Goal: Communication & Community: Answer question/provide support

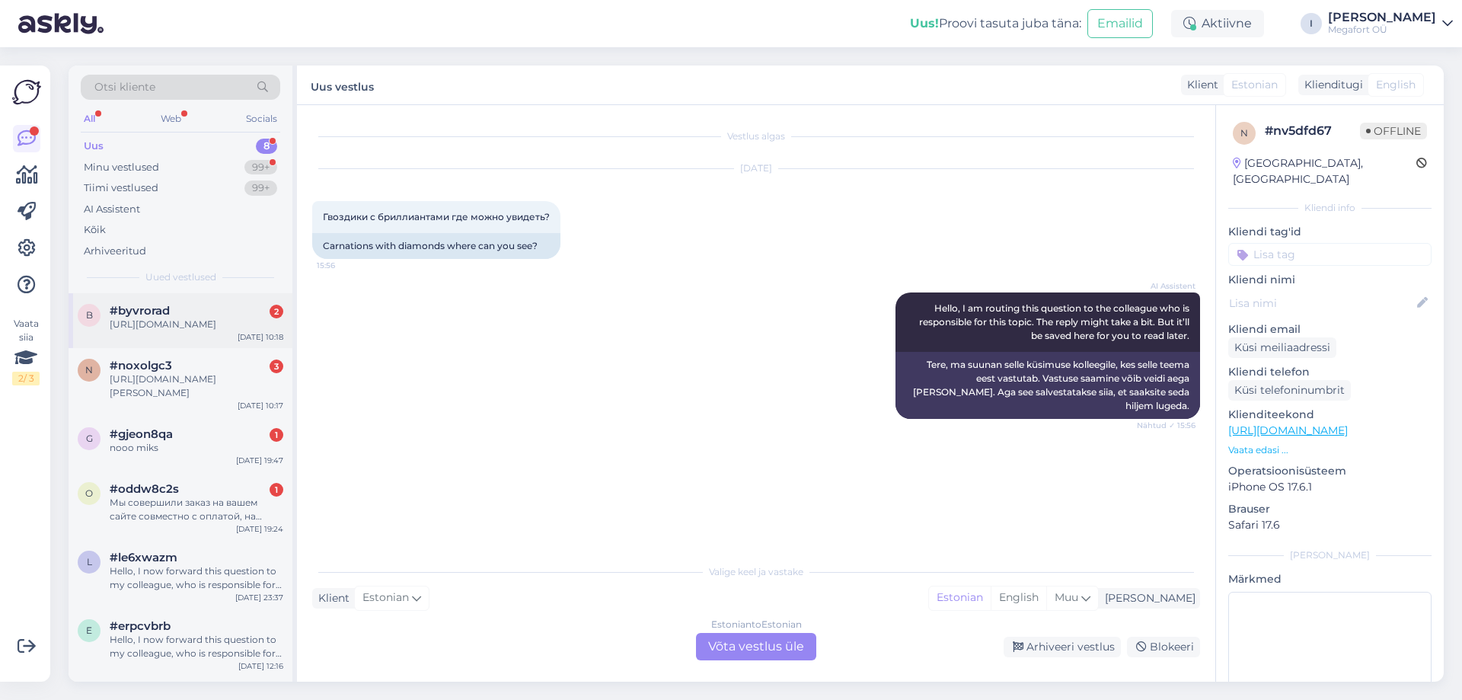
click at [162, 308] on span "#byvrorad" at bounding box center [140, 311] width 60 height 14
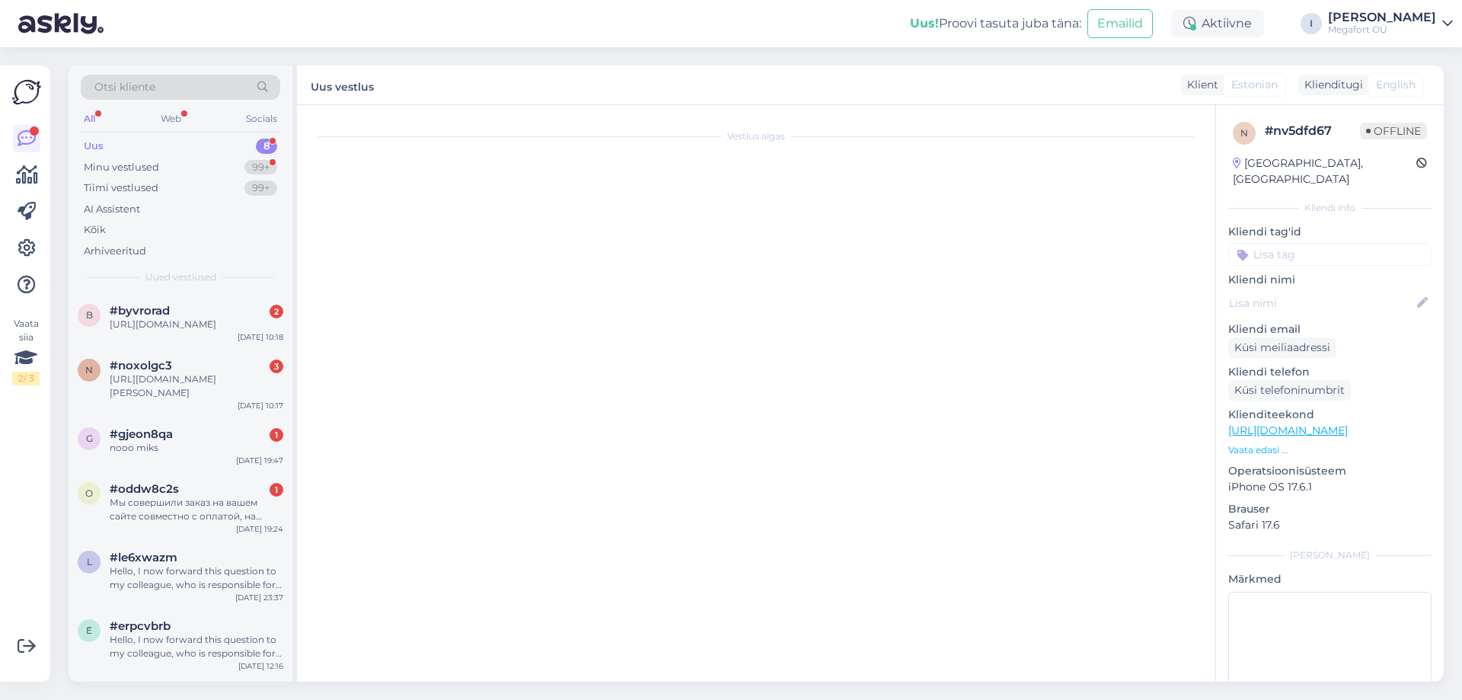
scroll to position [12, 0]
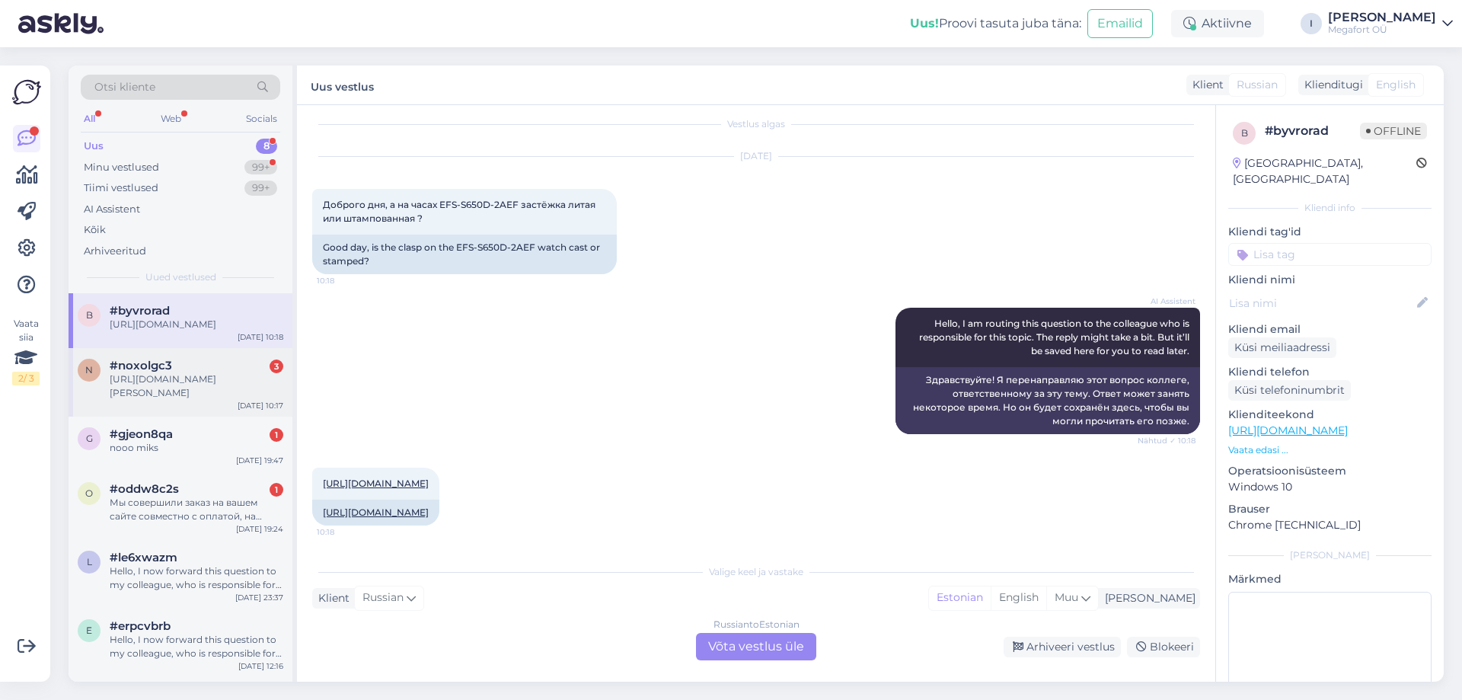
click at [190, 398] on div "[URL][DOMAIN_NAME][PERSON_NAME]" at bounding box center [197, 385] width 174 height 27
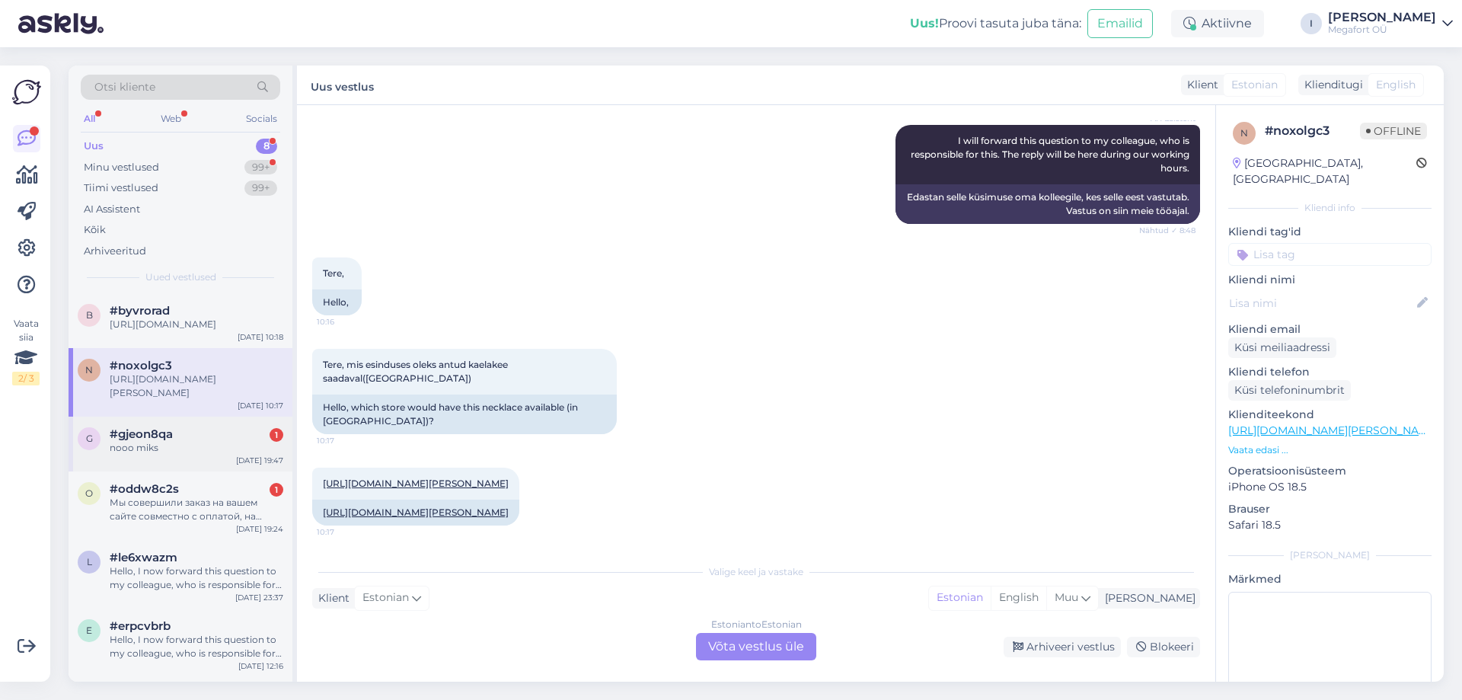
click at [209, 441] on div "#gjeon8qa 1" at bounding box center [197, 434] width 174 height 14
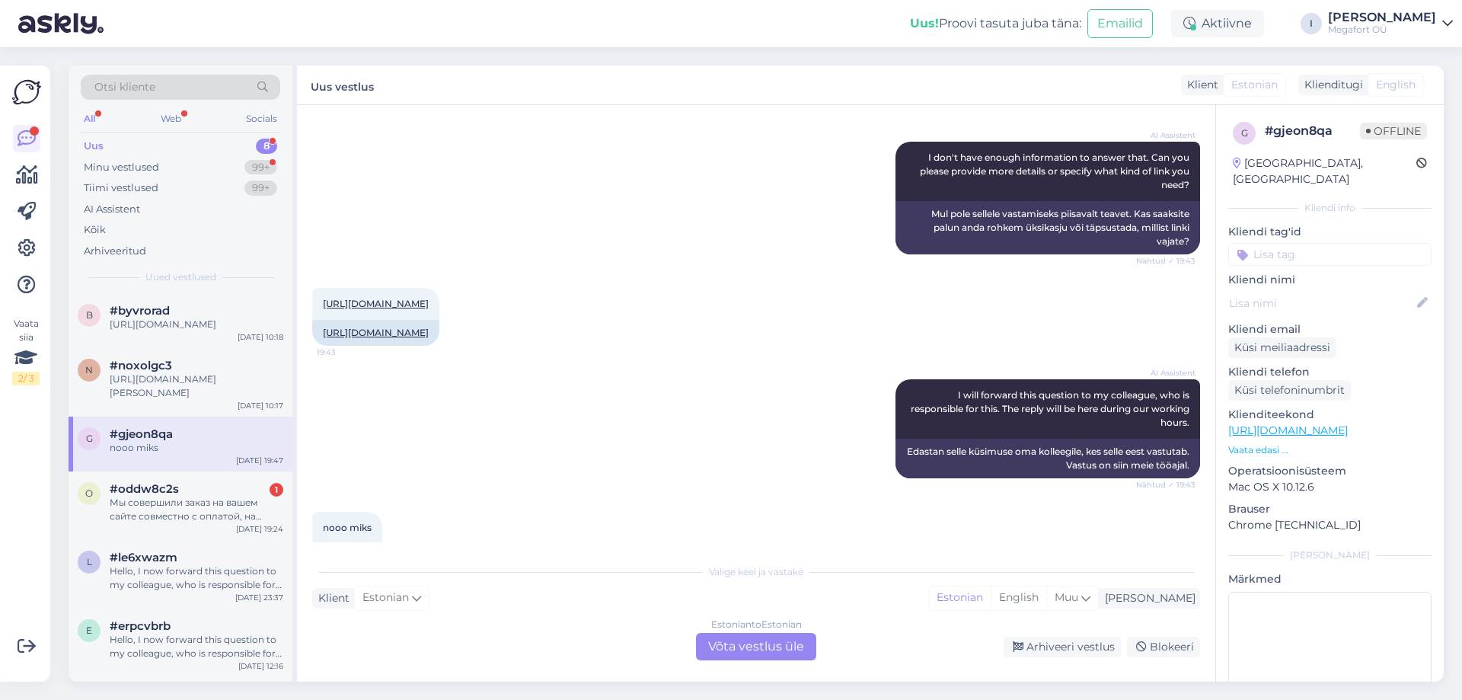
scroll to position [152, 0]
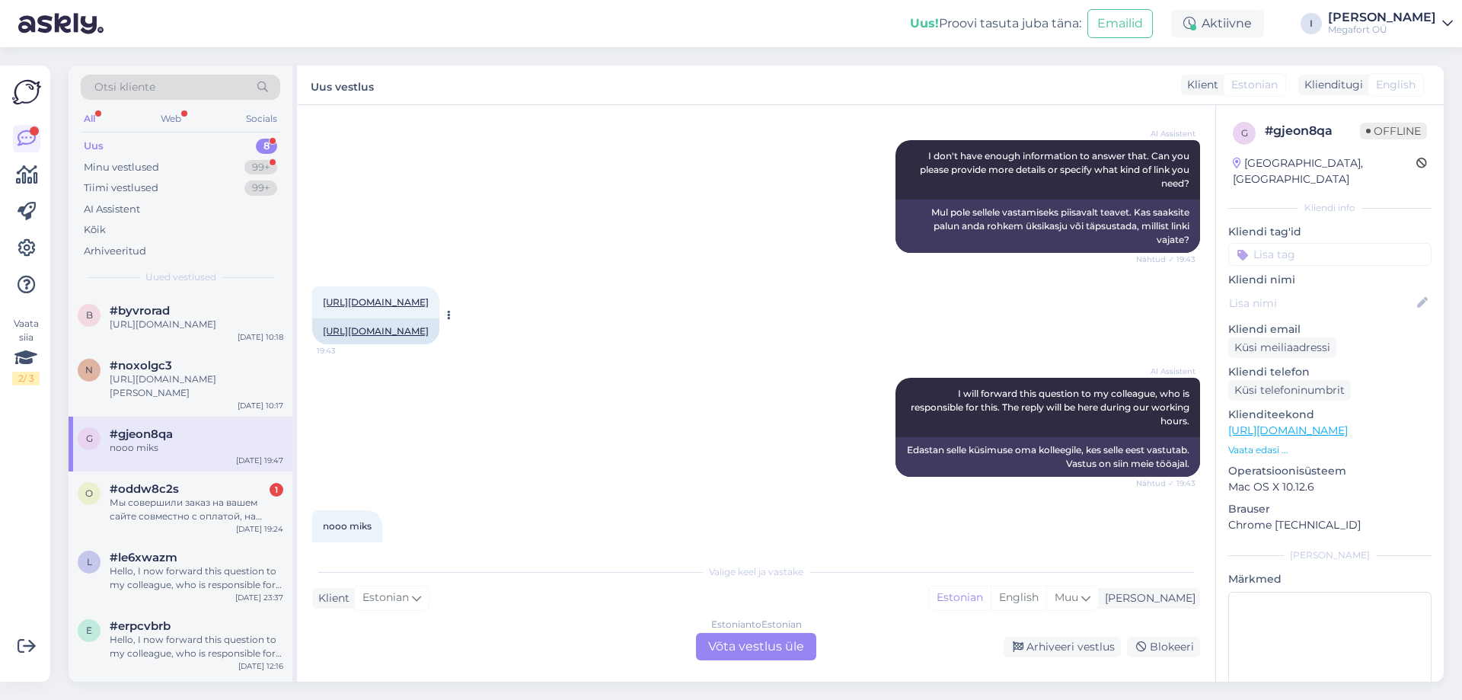
click at [429, 301] on link "[URL][DOMAIN_NAME]" at bounding box center [376, 301] width 106 height 11
click at [746, 641] on div "Estonian to Estonian Võta vestlus üle" at bounding box center [756, 646] width 120 height 27
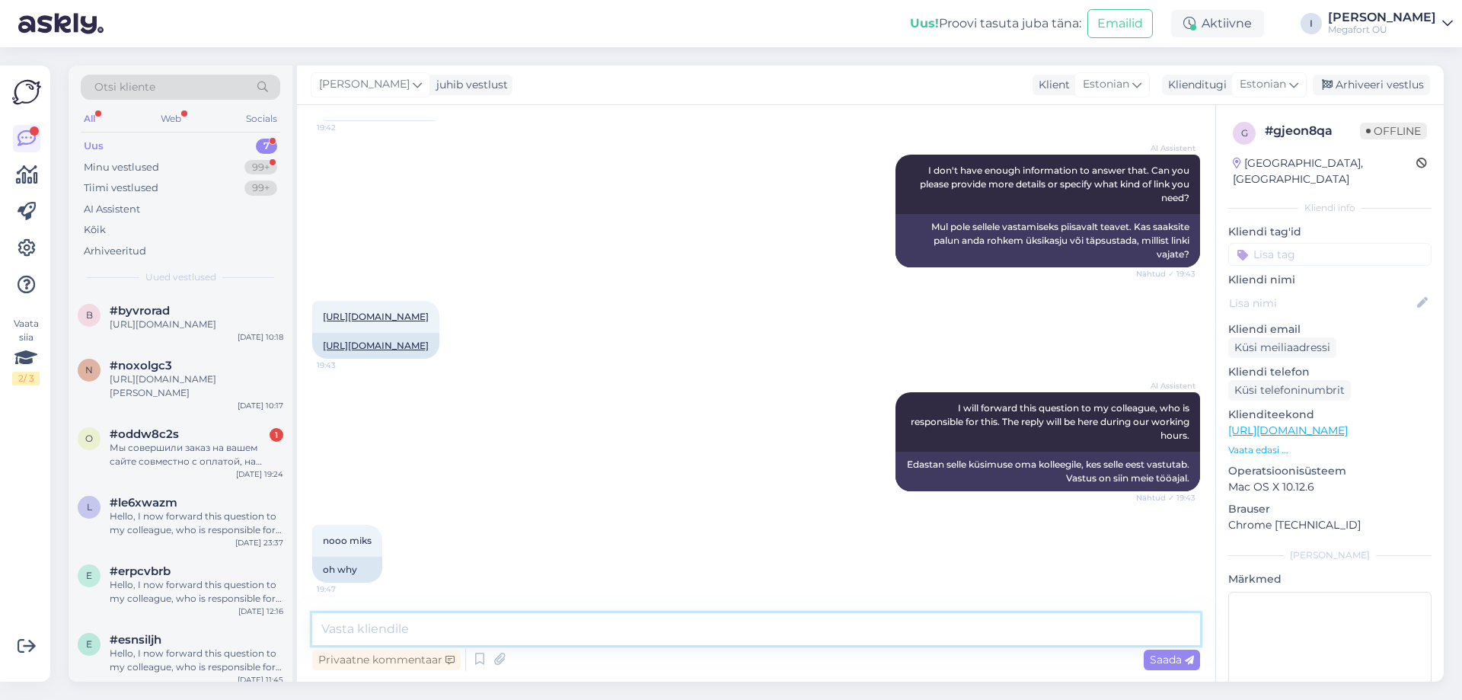
click at [728, 633] on textarea at bounding box center [756, 629] width 888 height 32
type textarea "Tere. Jah, see lüli on meil saadaval"
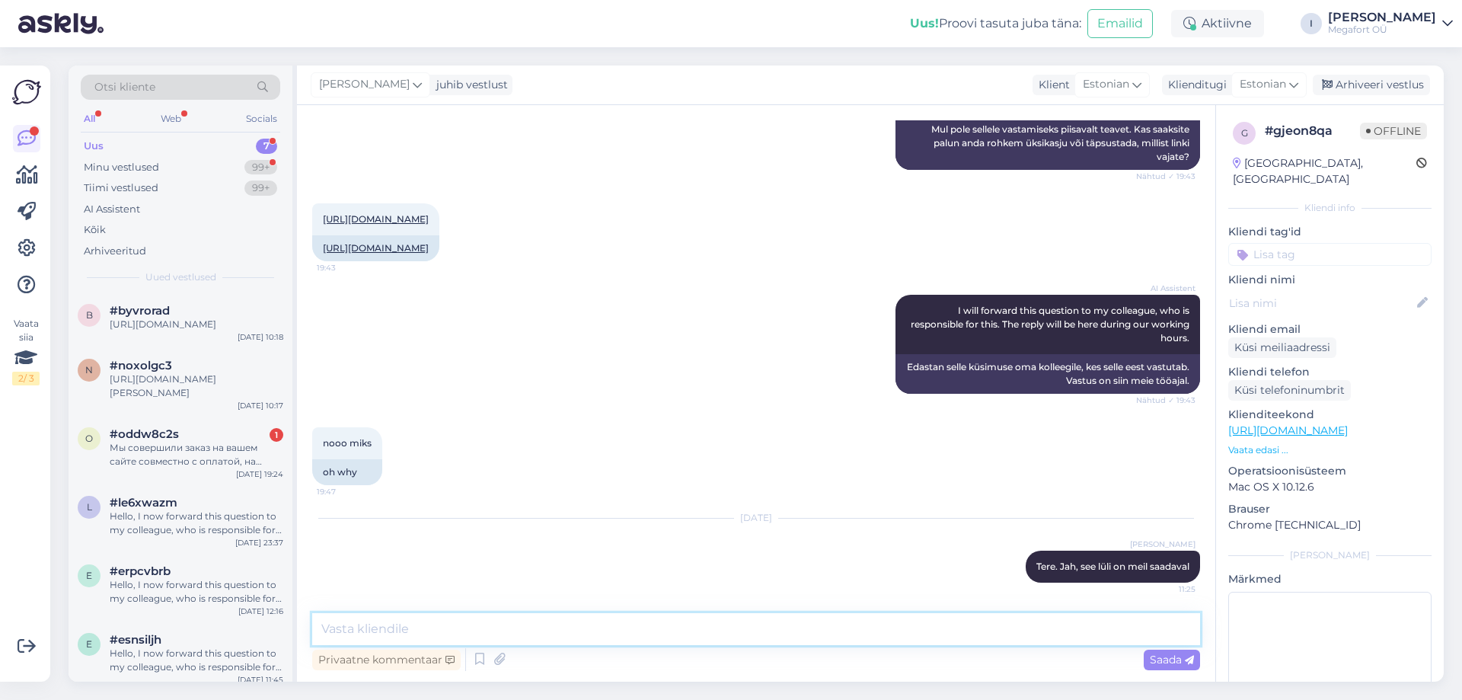
paste textarea "[URL][DOMAIN_NAME][PERSON_NAME]"
type textarea "[URL][DOMAIN_NAME][PERSON_NAME]"
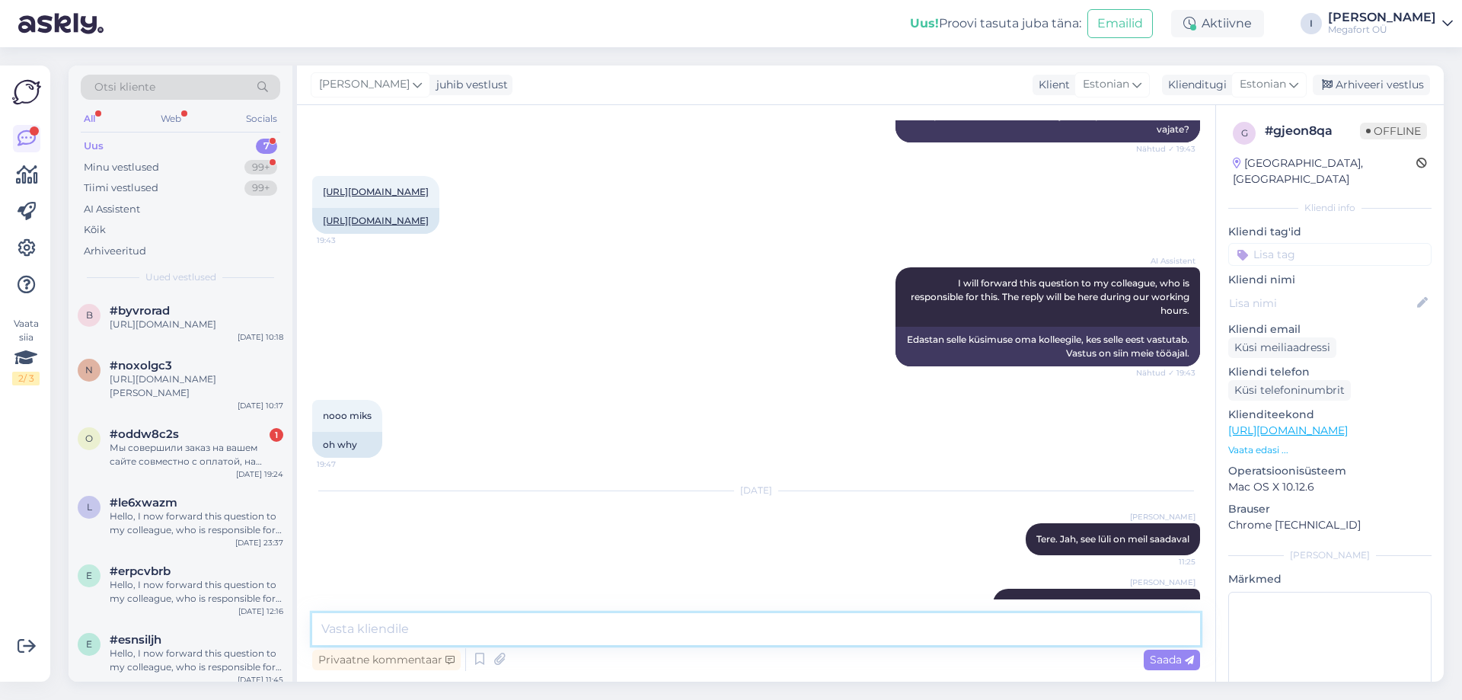
scroll to position [342, 0]
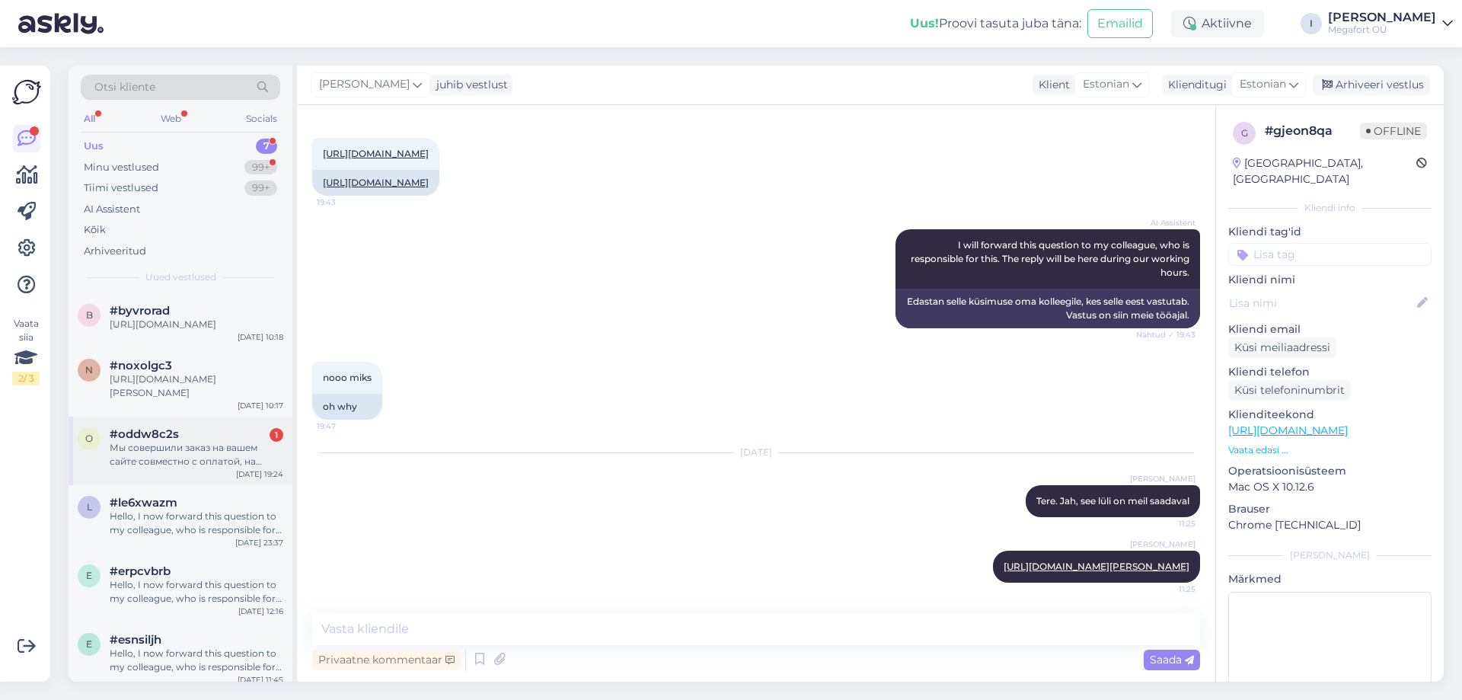
click at [156, 465] on div "Мы совершили заказ на вашем сайте совместно с оплатой, на почту ничего не получ…" at bounding box center [197, 454] width 174 height 27
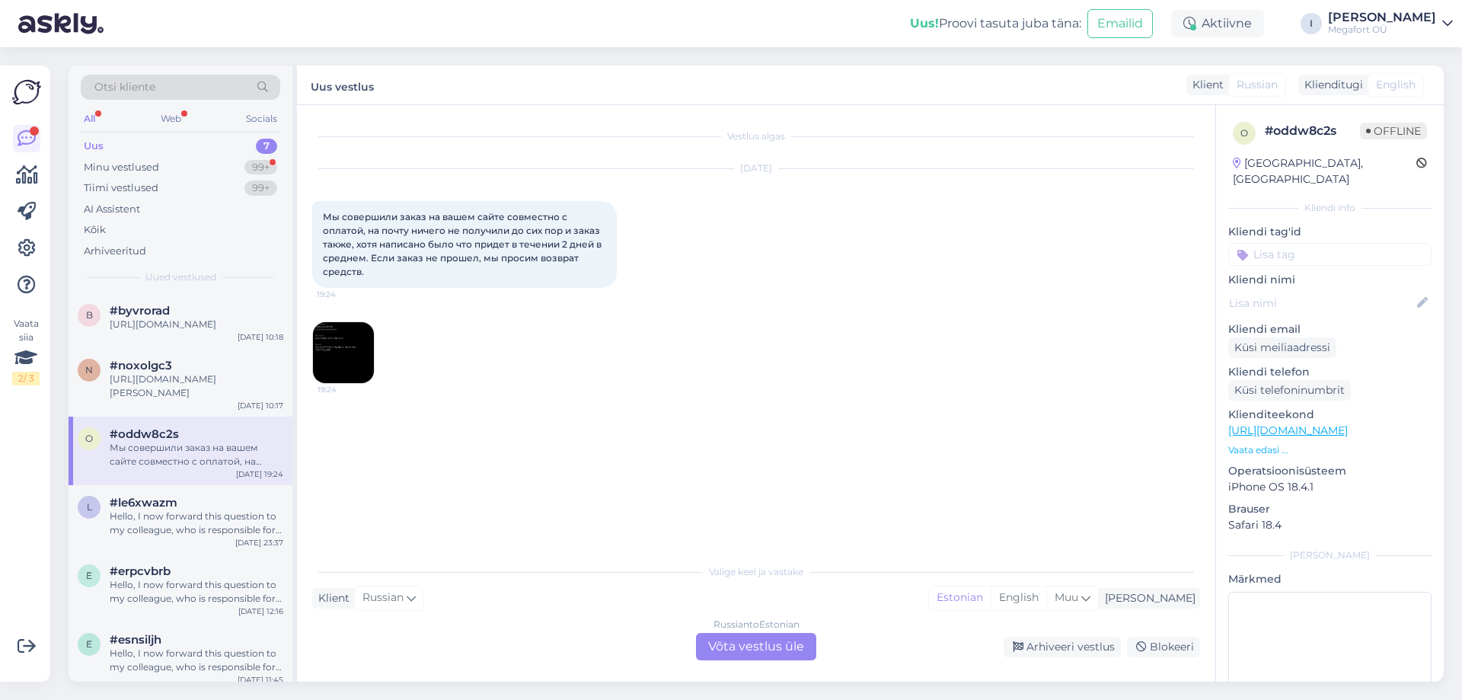
scroll to position [0, 0]
click at [209, 531] on div "Hello, I now forward this question to my colleague, who is responsible for this…" at bounding box center [197, 523] width 174 height 27
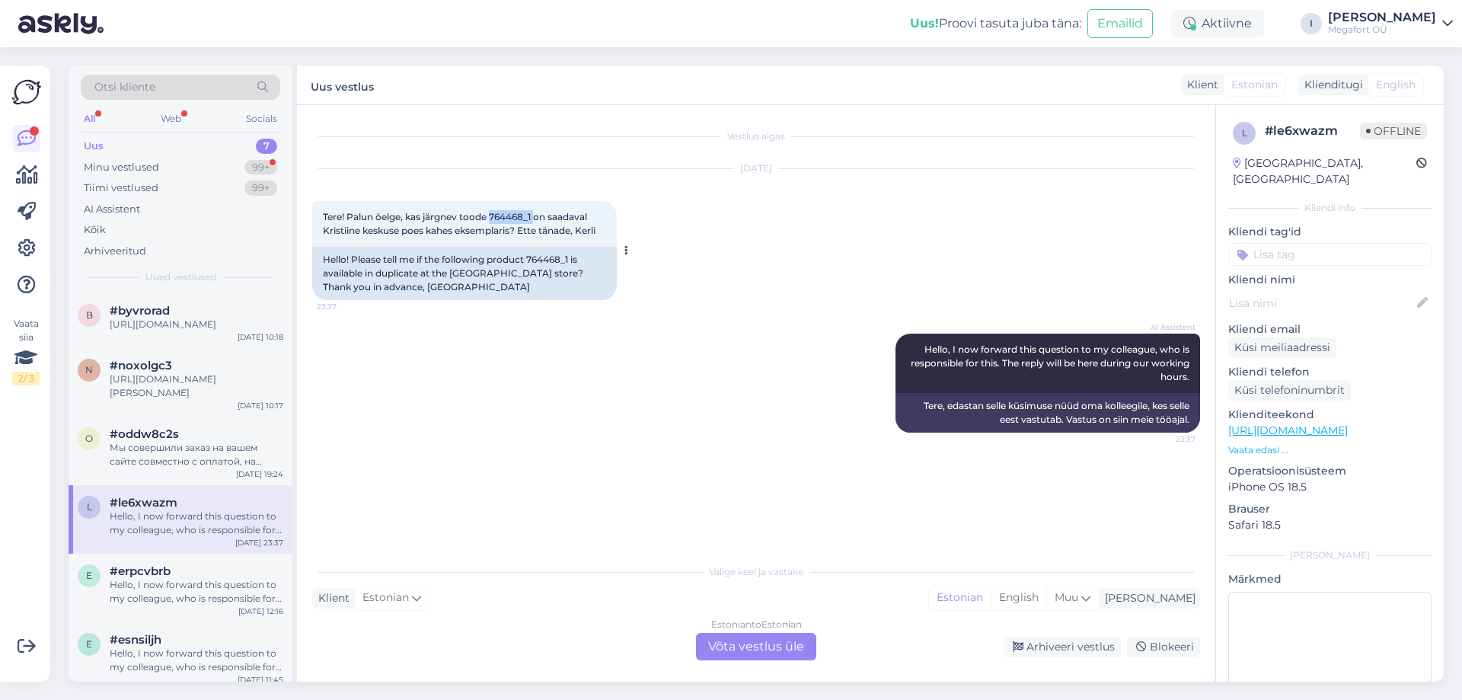
drag, startPoint x: 495, startPoint y: 217, endPoint x: 536, endPoint y: 217, distance: 41.1
click at [536, 217] on span "Tere! Palun öelge, kas järgnev toode 764468_1 on saadaval Kristiine keskuse poe…" at bounding box center [459, 223] width 273 height 25
copy span "764468_1"
click at [760, 652] on div "Estonian to Estonian Võta vestlus üle" at bounding box center [756, 646] width 120 height 27
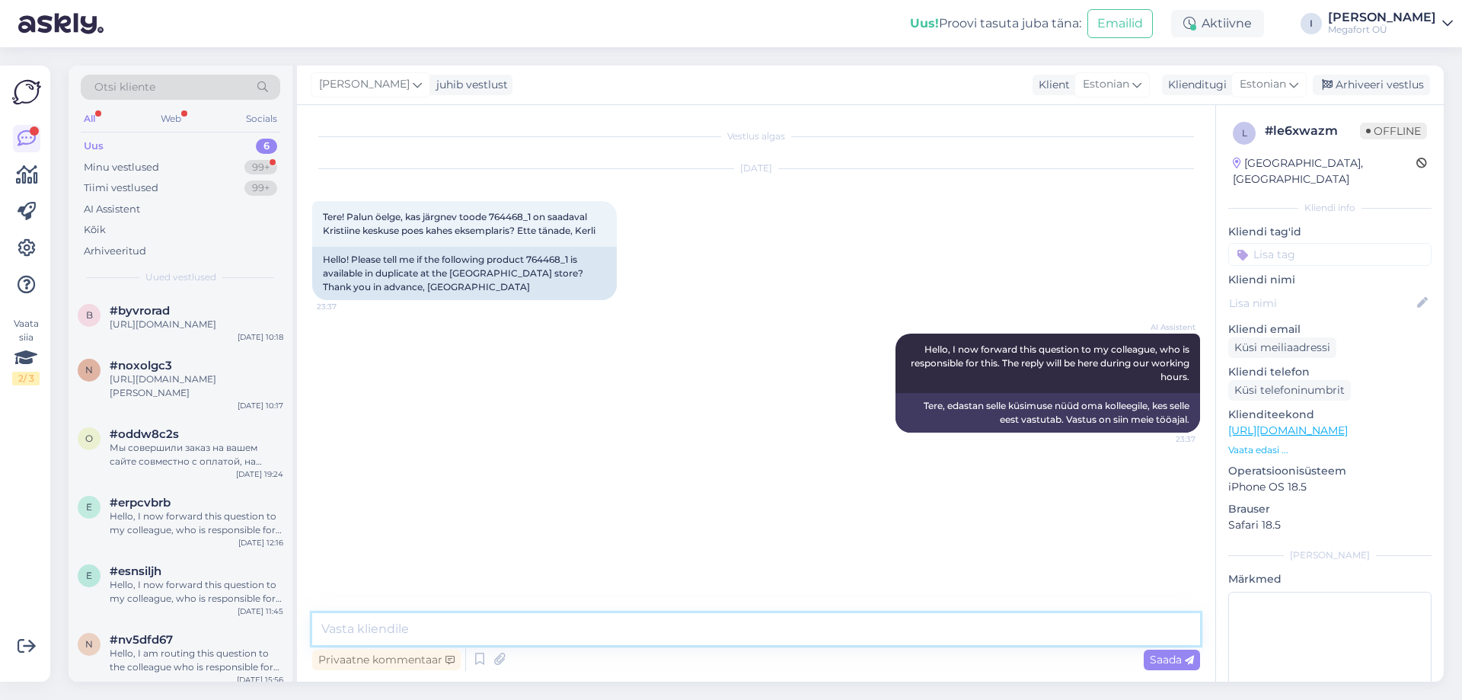
click at [647, 639] on textarea at bounding box center [756, 629] width 888 height 32
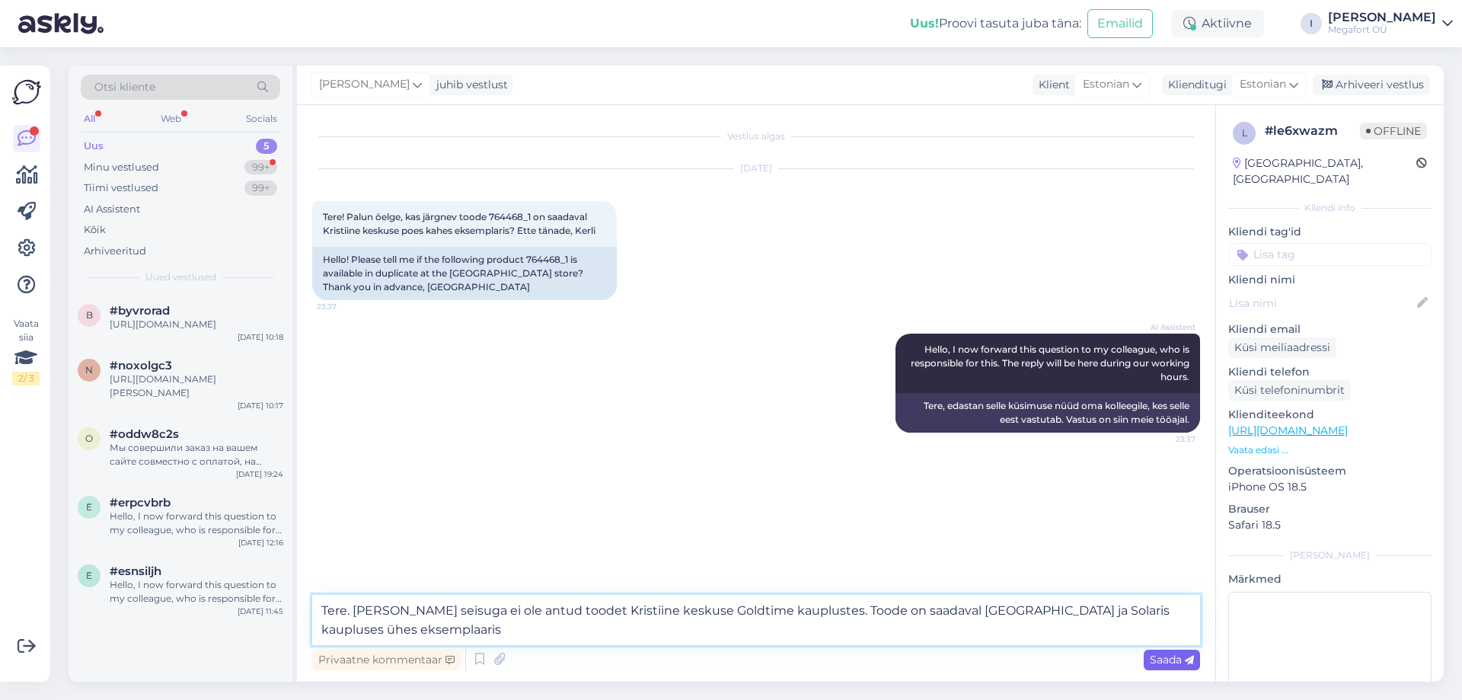
type textarea "Tere. [PERSON_NAME] seisuga ei ole antud toodet Kristiine keskuse Goldtime kaup…"
click at [1175, 663] on span "Saada" at bounding box center [1172, 660] width 44 height 14
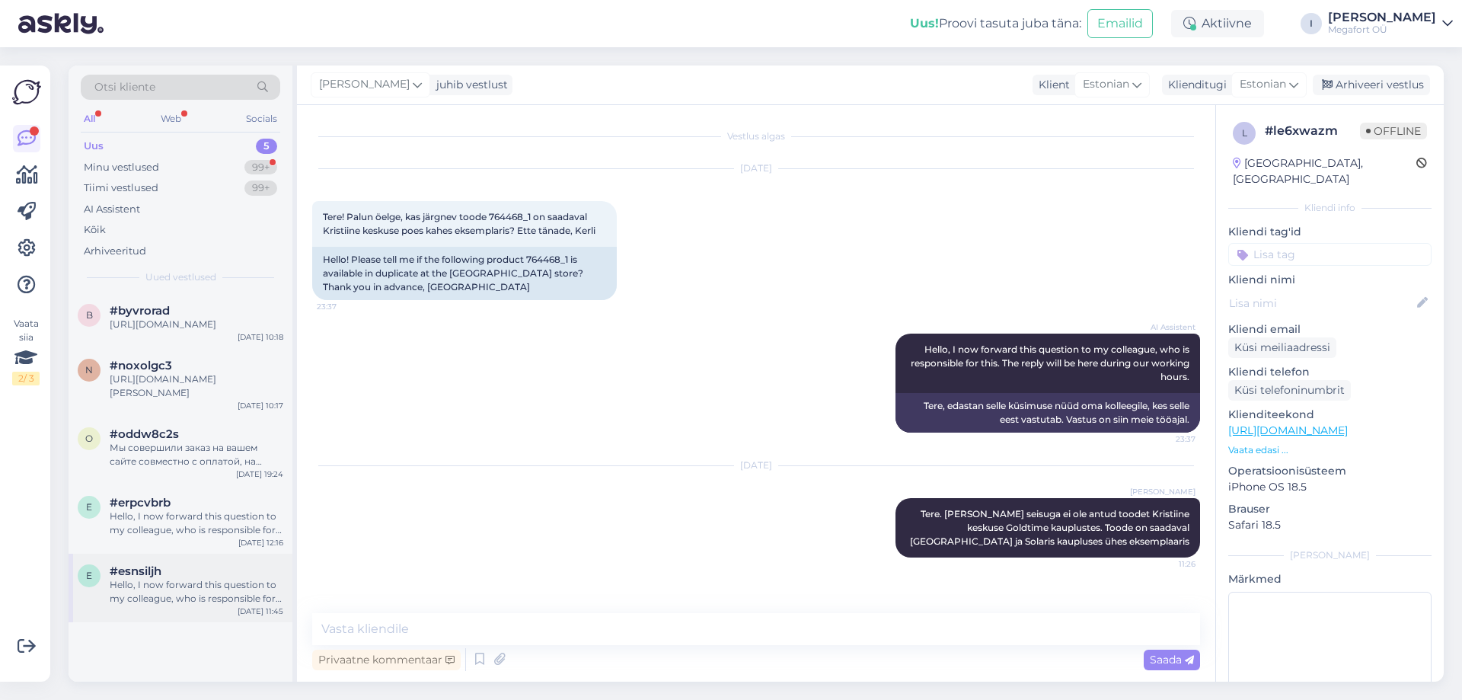
click at [164, 603] on div "Hello, I now forward this question to my colleague, who is responsible for this…" at bounding box center [197, 591] width 174 height 27
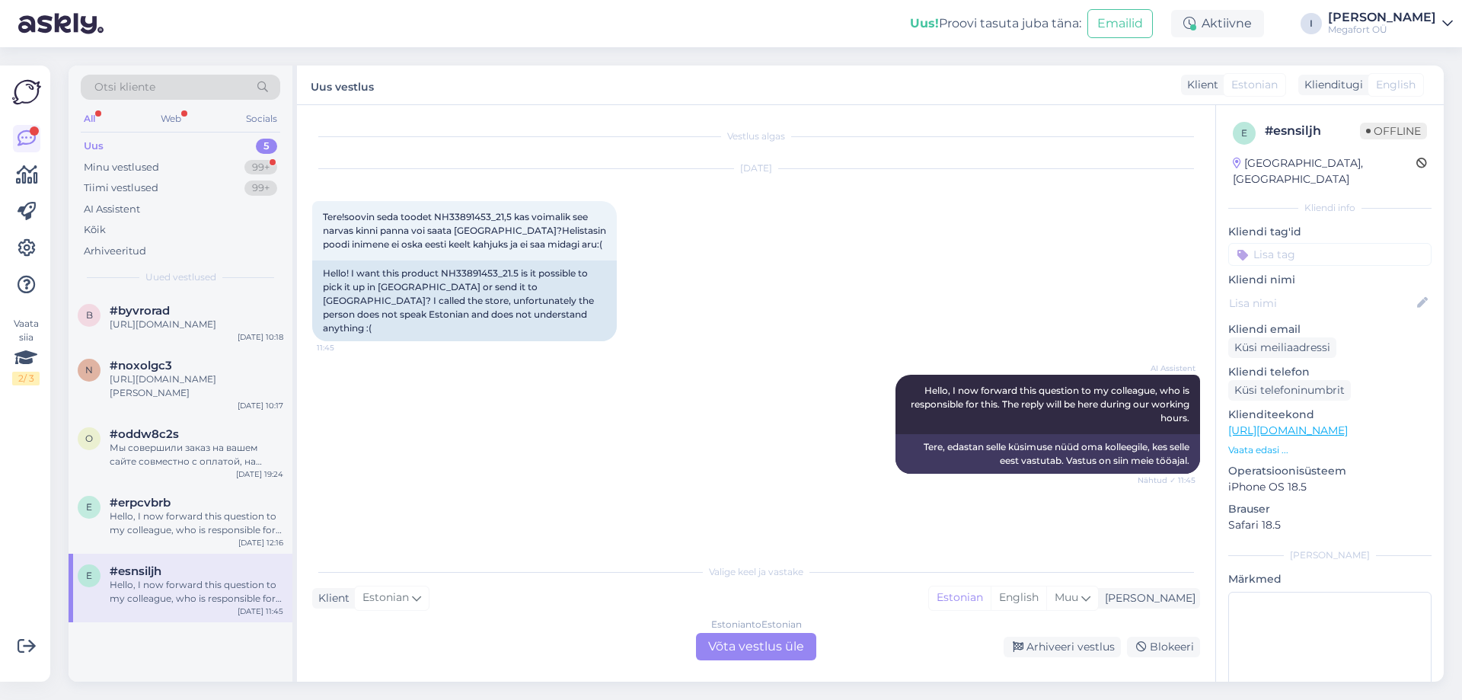
click at [731, 647] on div "Estonian to Estonian Võta vestlus üle" at bounding box center [756, 646] width 120 height 27
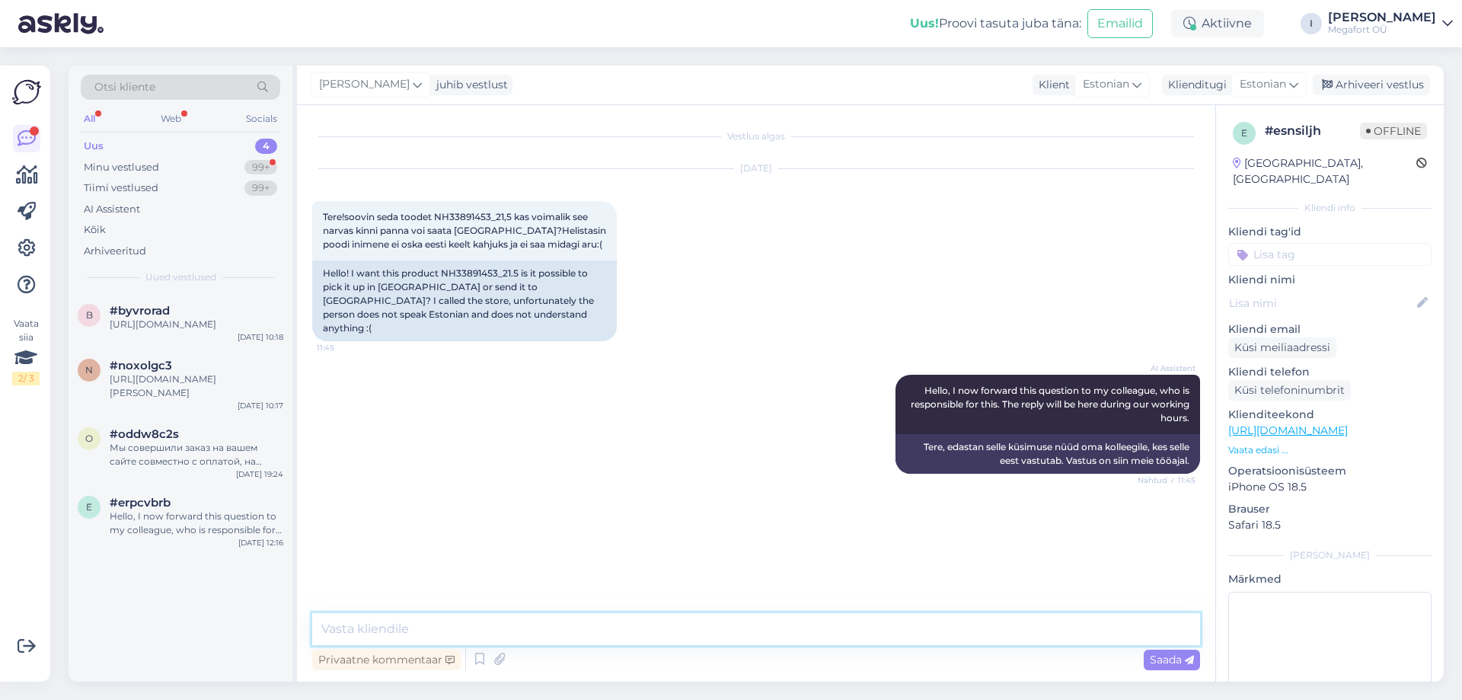
click at [630, 635] on textarea at bounding box center [756, 629] width 888 height 32
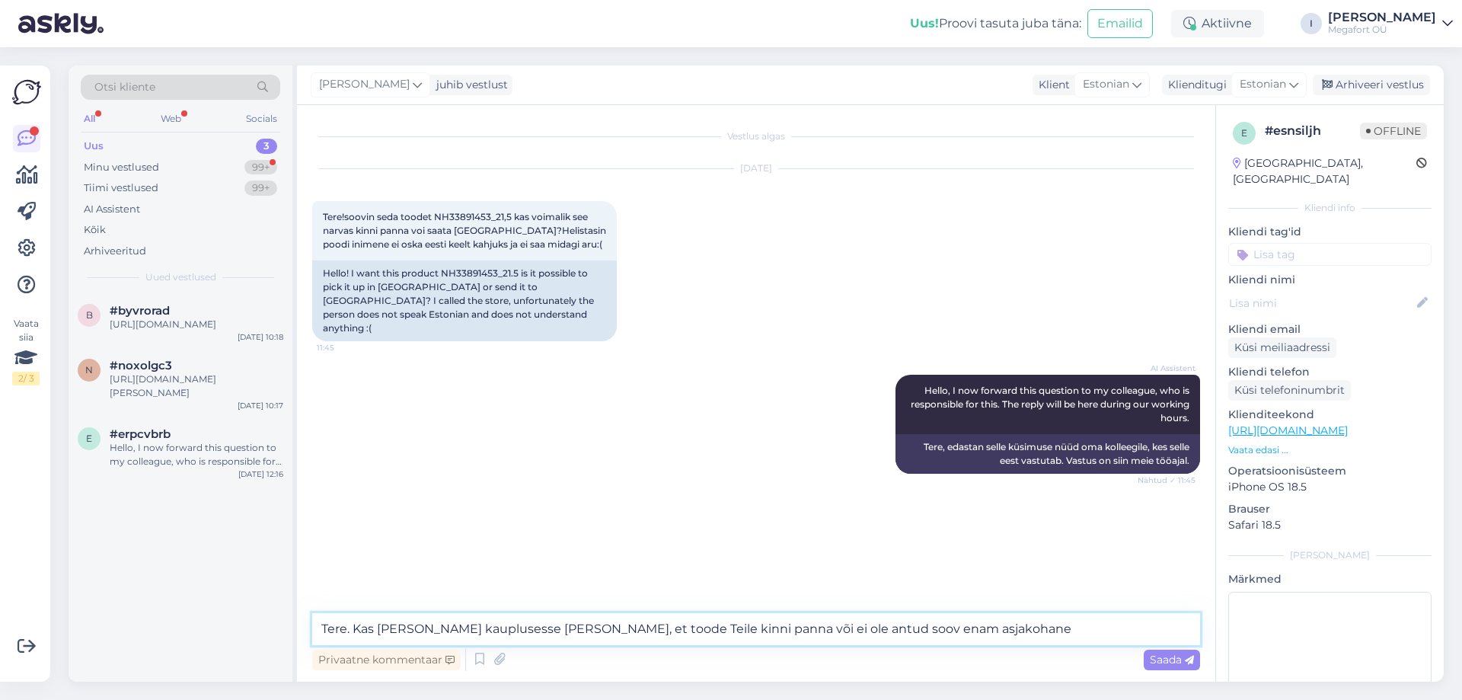
type textarea "Tere. Kas [PERSON_NAME] kauplusesse [PERSON_NAME], et toode Teile kinni panna v…"
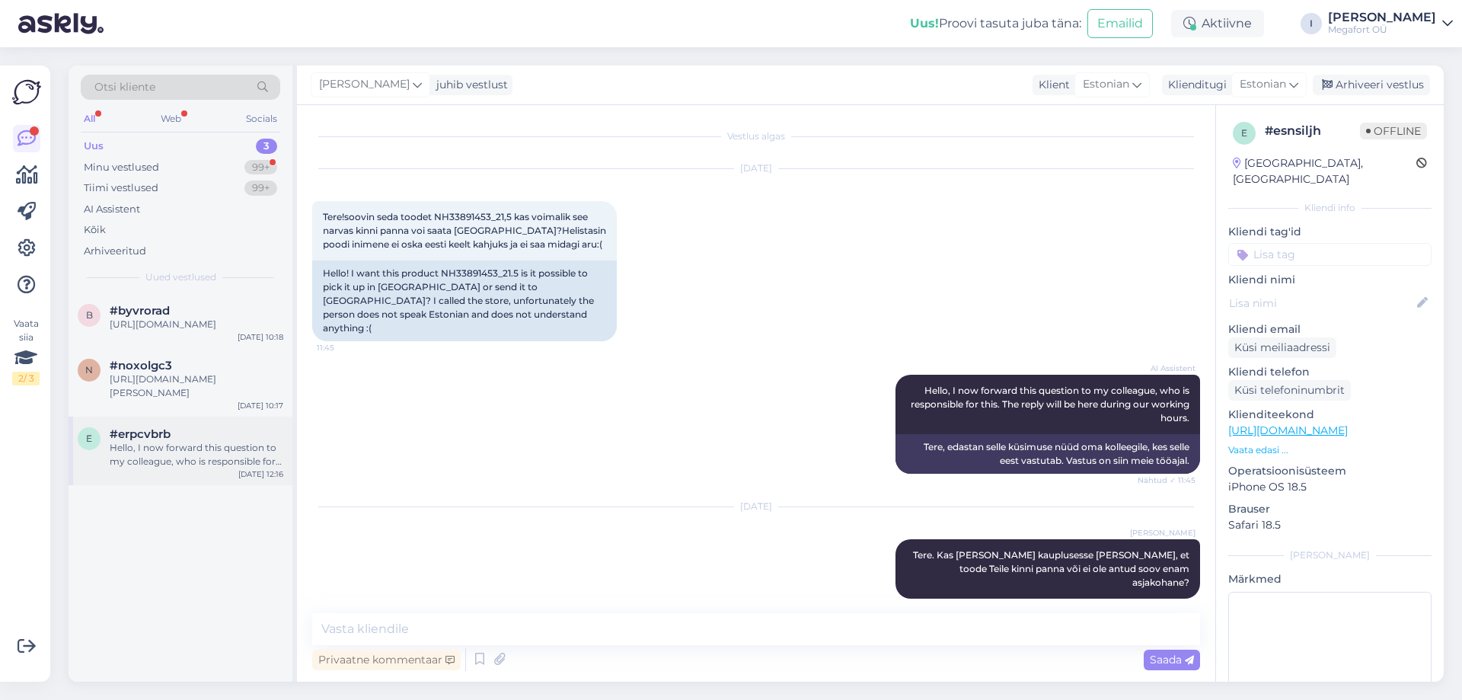
click at [216, 468] on div "Hello, I now forward this question to my colleague, who is responsible for this…" at bounding box center [197, 454] width 174 height 27
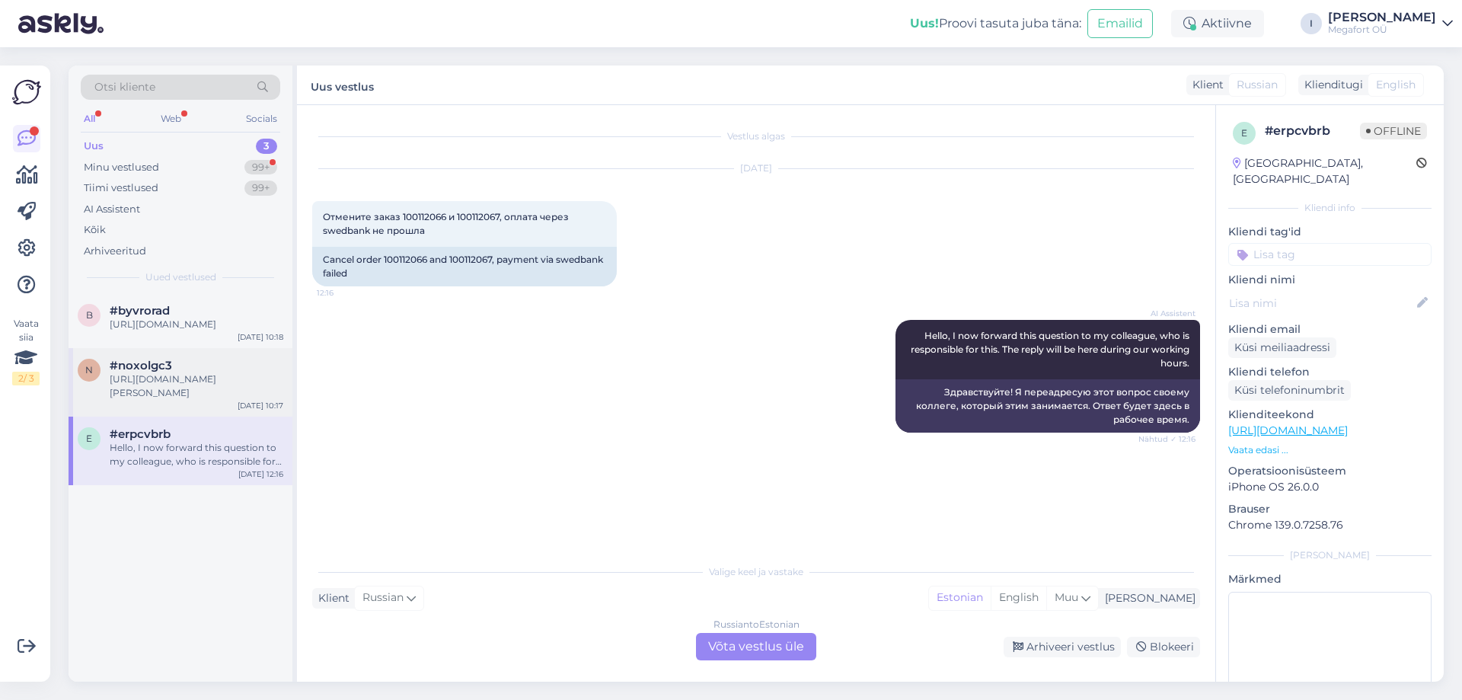
click at [199, 398] on div "[URL][DOMAIN_NAME][PERSON_NAME]" at bounding box center [197, 385] width 174 height 27
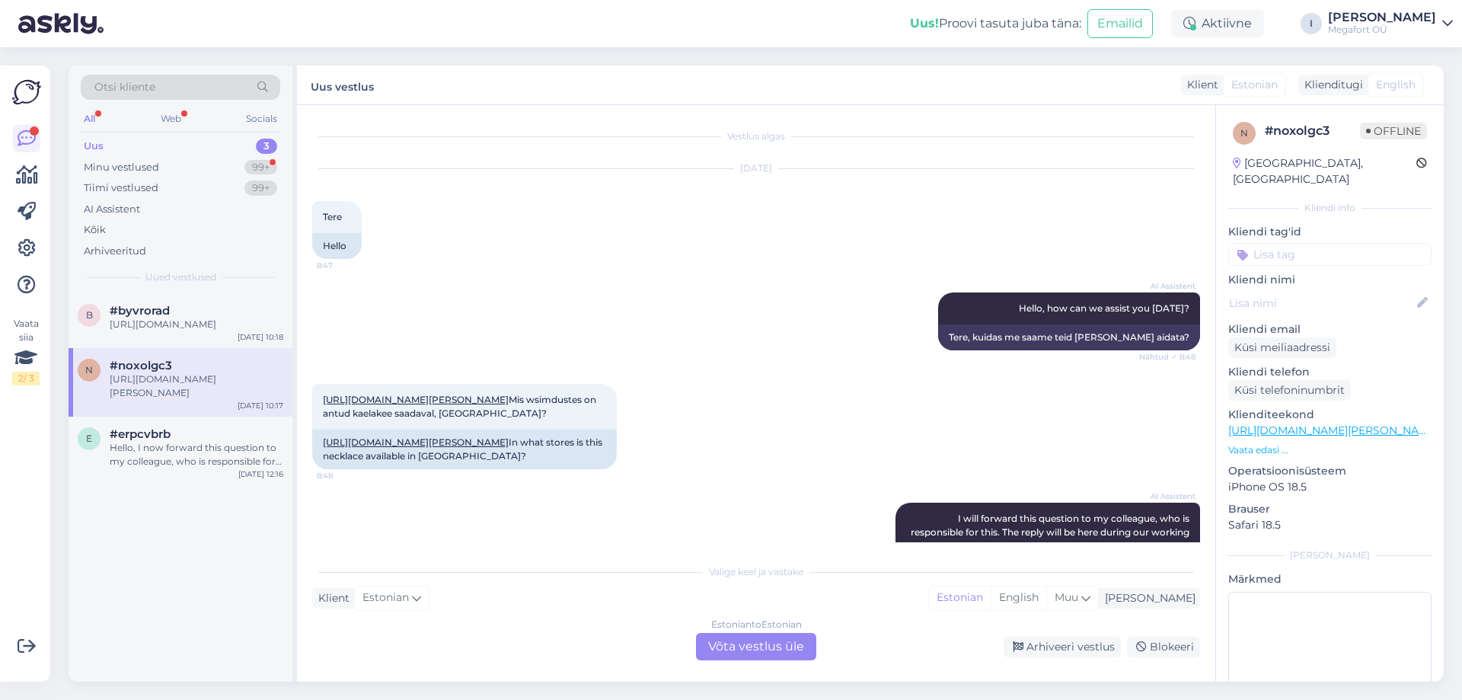
scroll to position [446, 0]
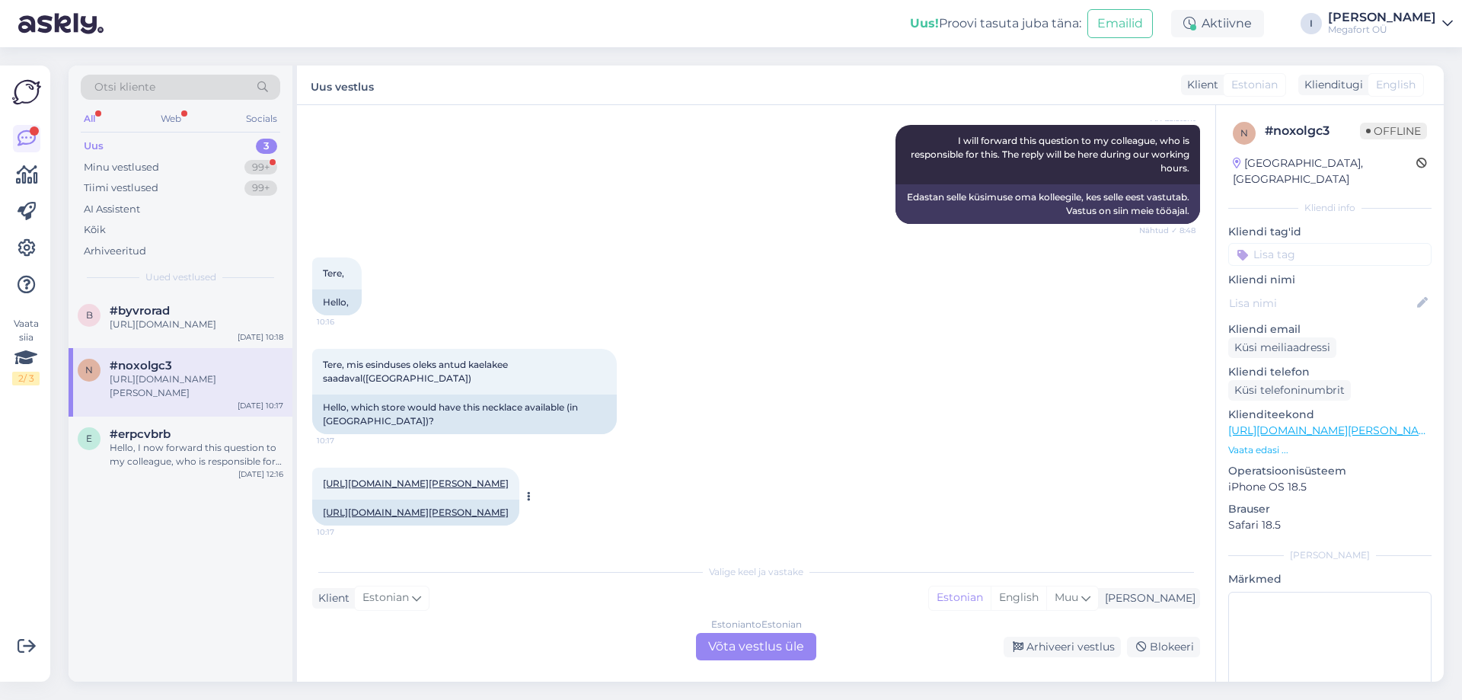
click at [482, 478] on link "[URL][DOMAIN_NAME][PERSON_NAME]" at bounding box center [416, 483] width 186 height 11
click at [762, 649] on div "Estonian to Estonian Võta vestlus üle" at bounding box center [756, 646] width 120 height 27
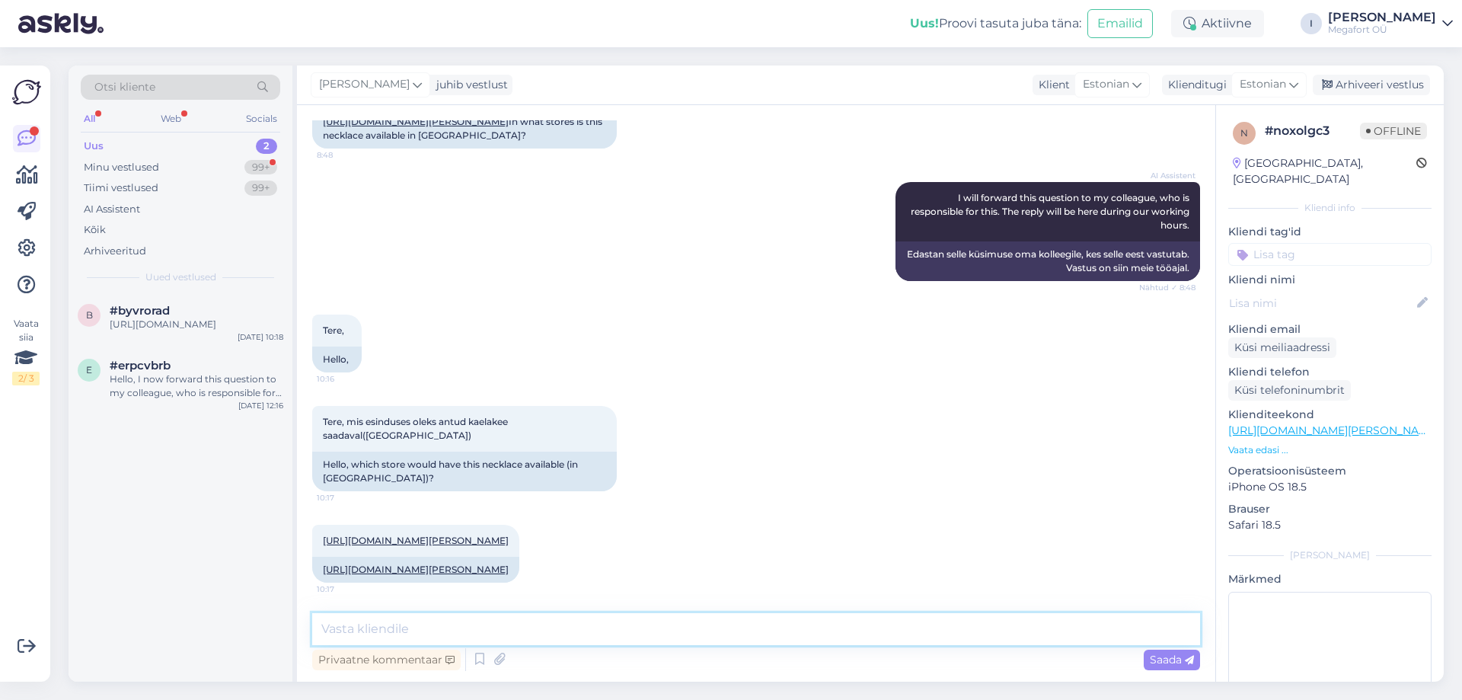
click at [599, 620] on textarea at bounding box center [756, 629] width 888 height 32
type textarea "Tere. Antud kaelakett on saadaval [PERSON_NAME] Rakvere esinduses või tellides …"
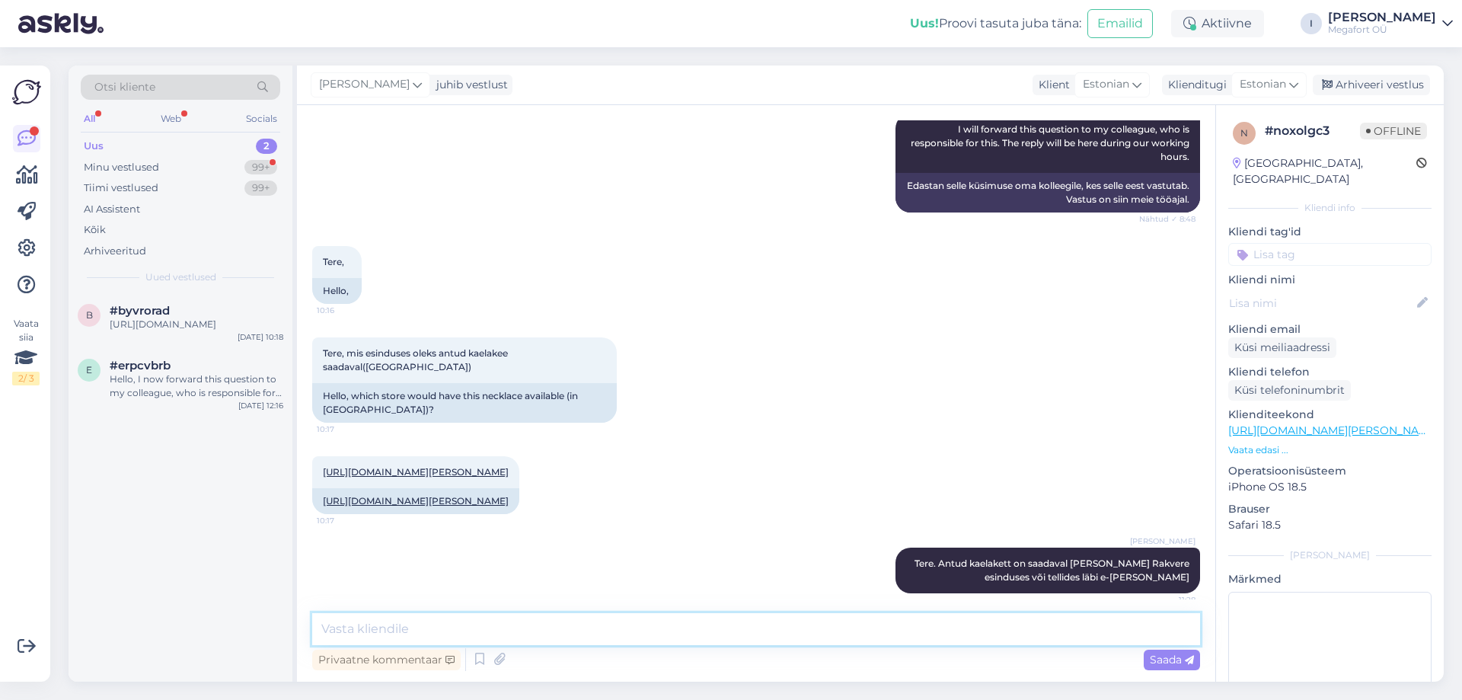
scroll to position [468, 0]
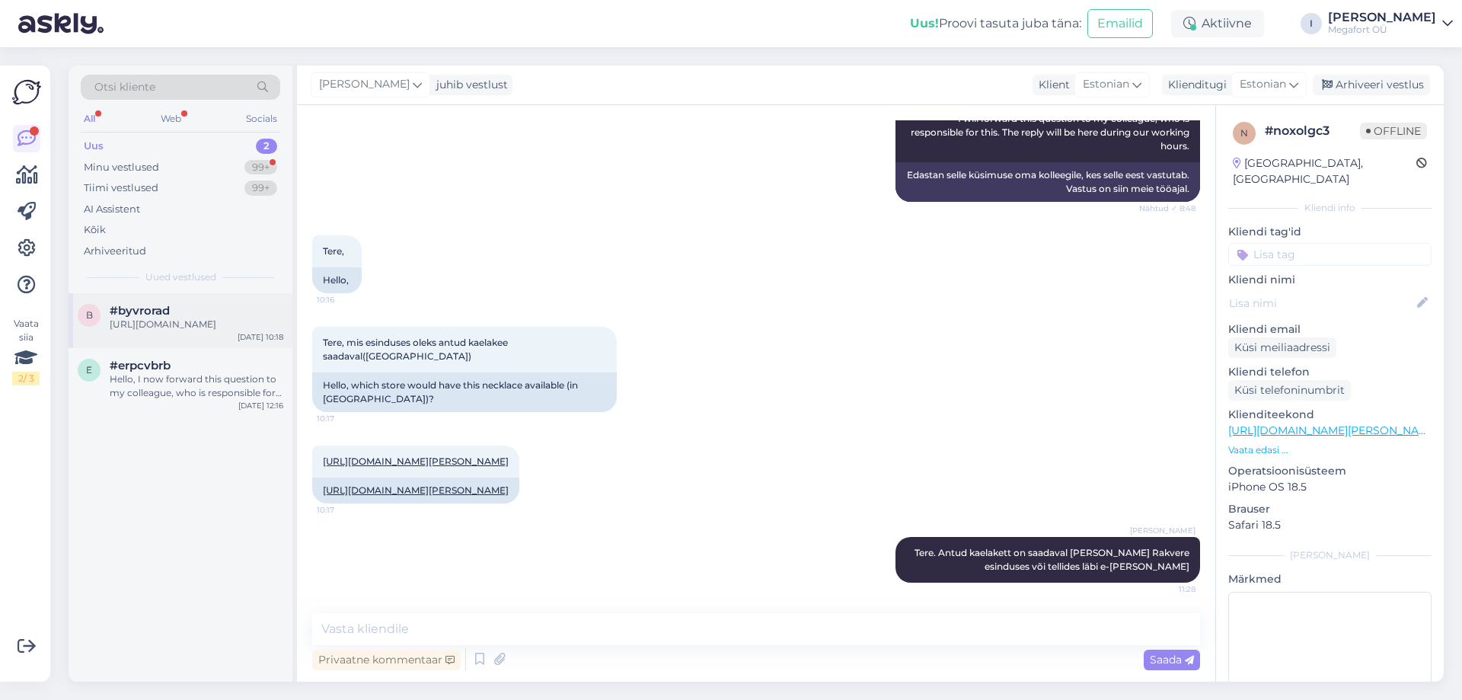
click at [170, 328] on div "[URL][DOMAIN_NAME]" at bounding box center [197, 325] width 174 height 14
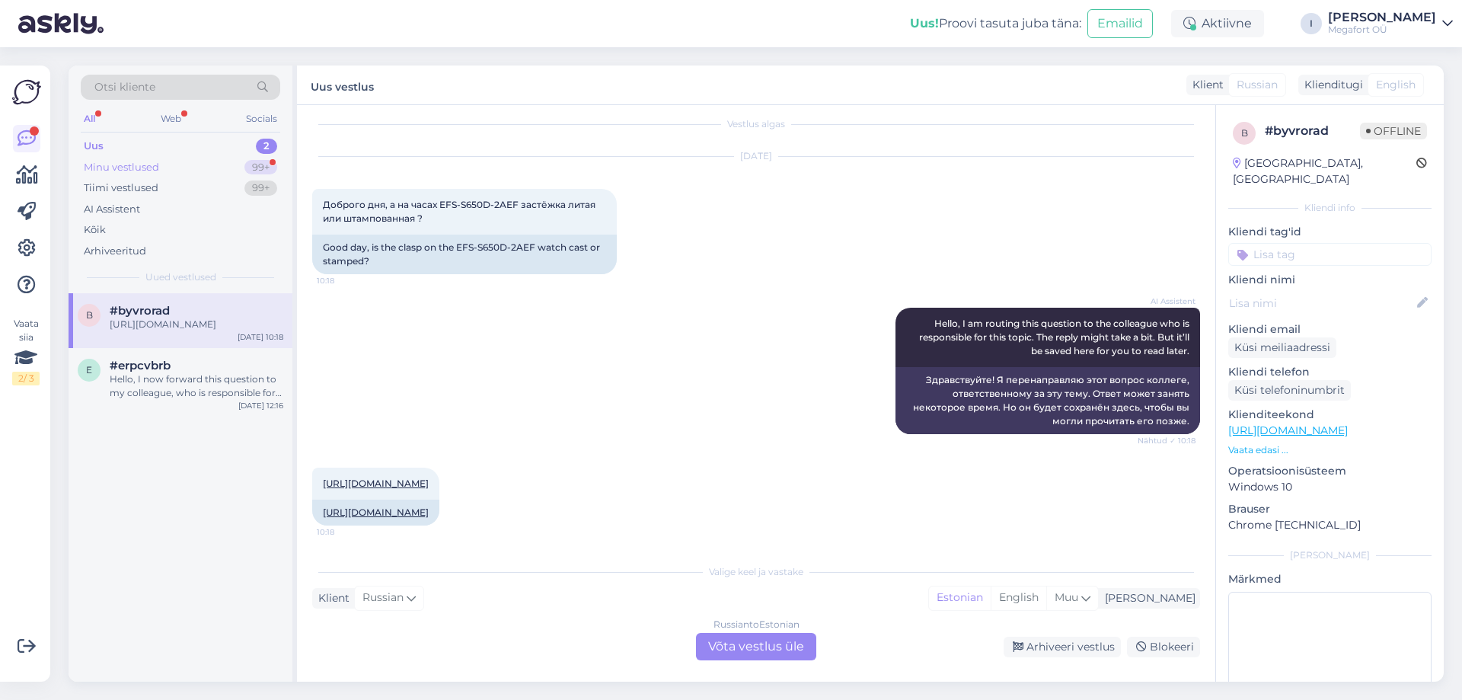
click at [144, 168] on div "Minu vestlused" at bounding box center [121, 167] width 75 height 15
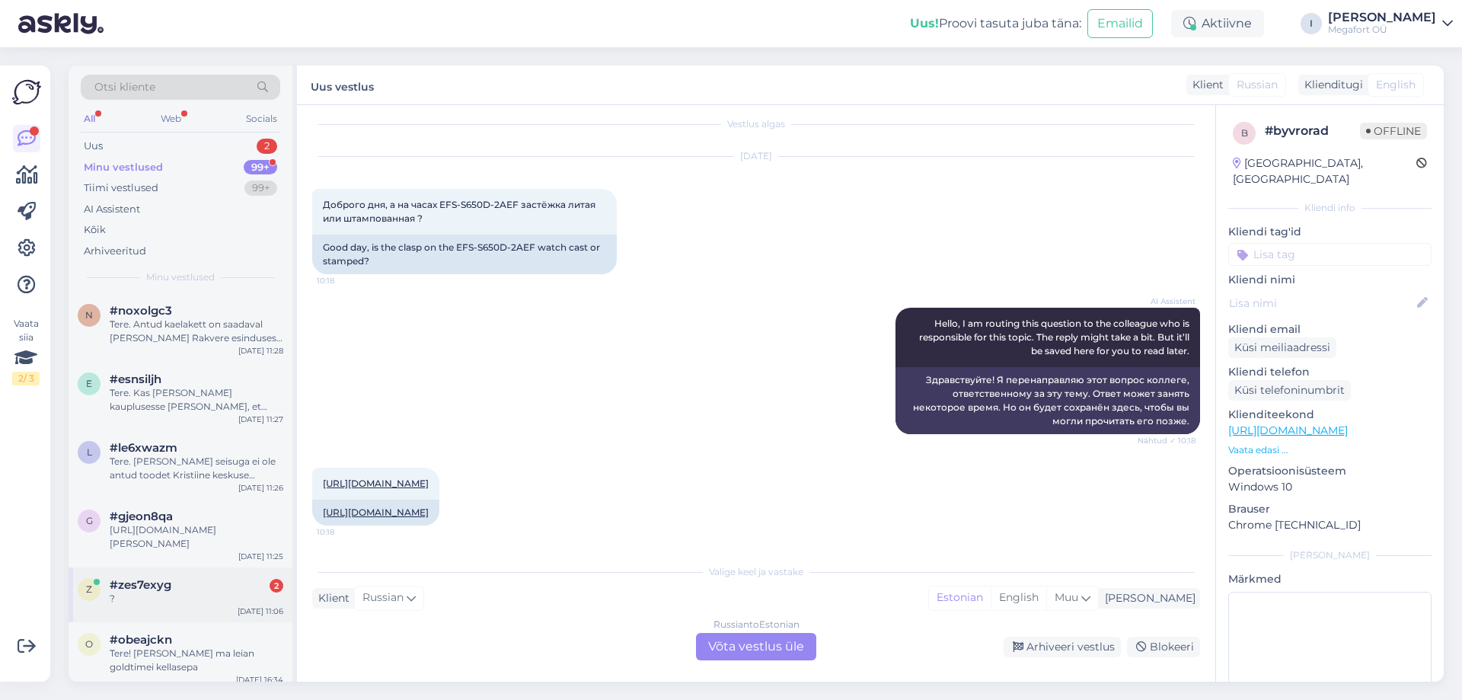
click at [194, 600] on div "?" at bounding box center [197, 599] width 174 height 14
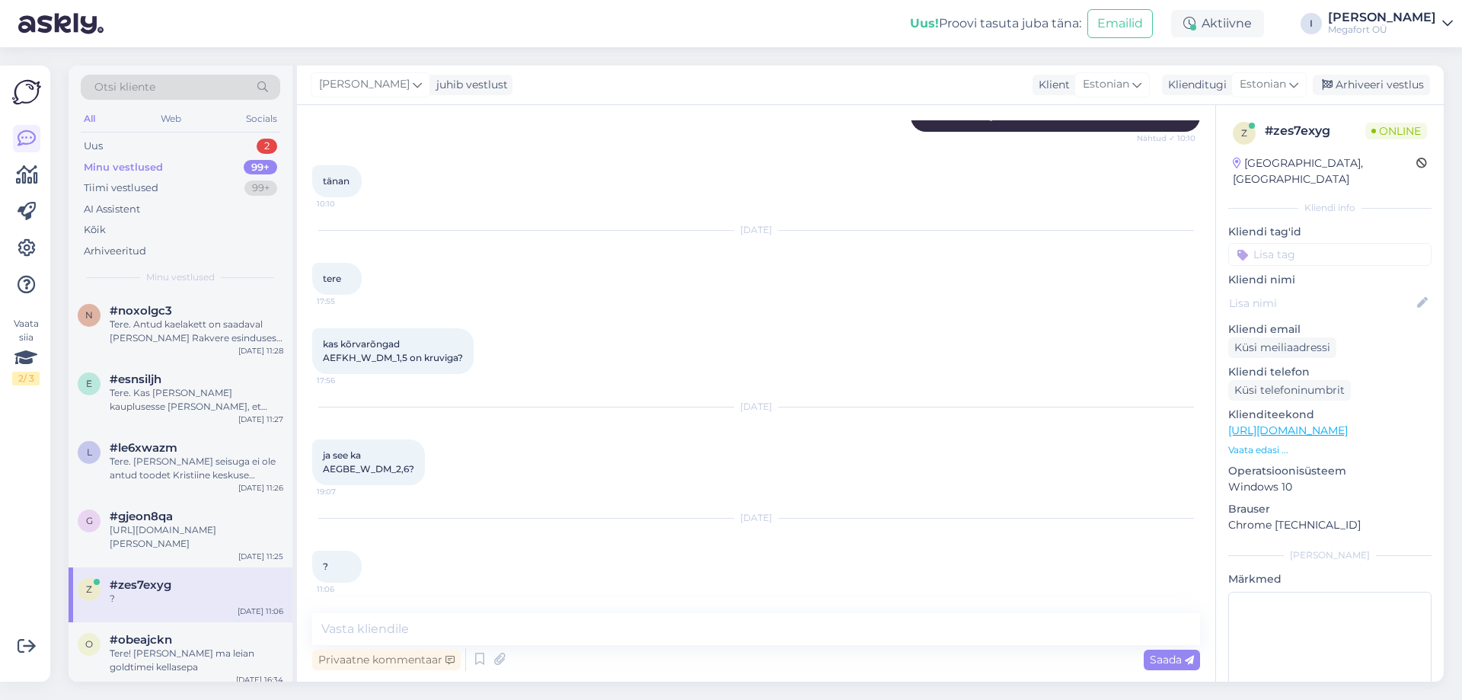
scroll to position [683, 0]
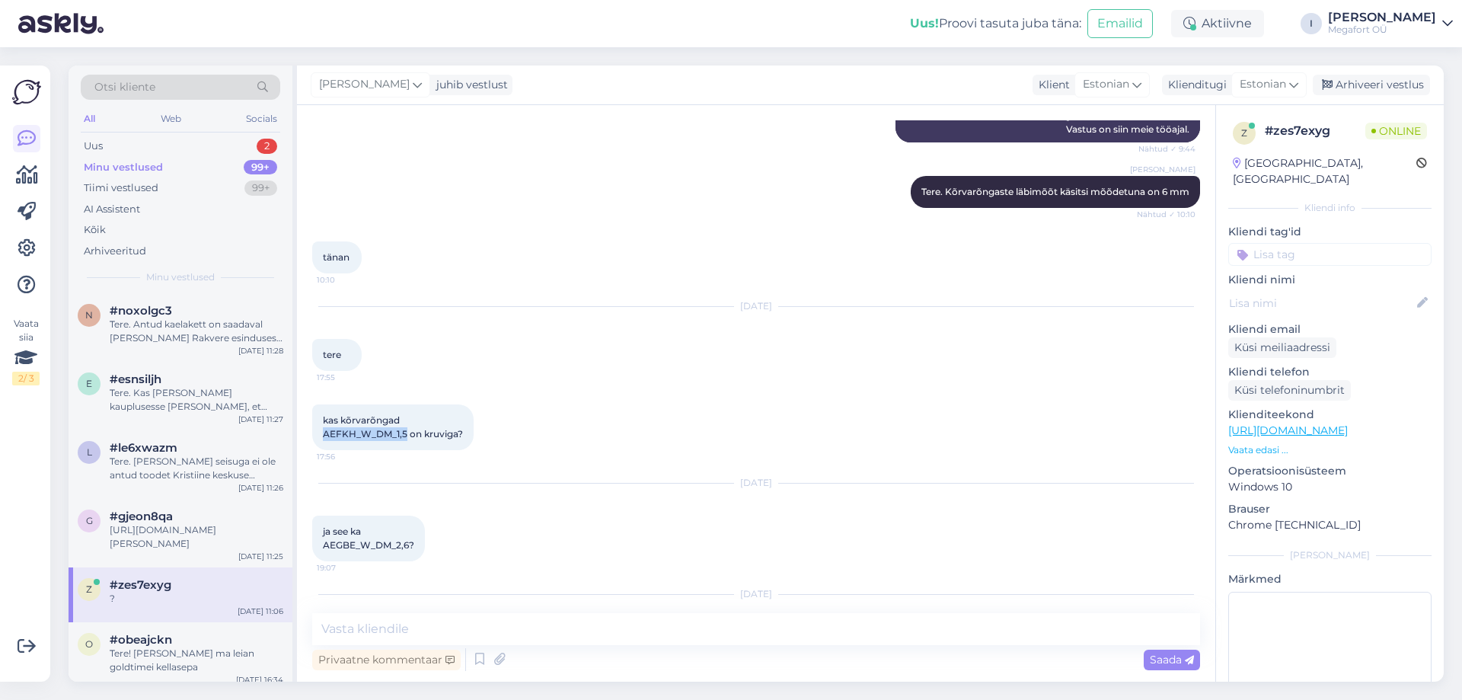
drag, startPoint x: 324, startPoint y: 436, endPoint x: 405, endPoint y: 434, distance: 80.8
click at [405, 434] on span "kas kõrvarõngad AEFKH_W_DM_1,5 on kruviga?" at bounding box center [393, 426] width 140 height 25
copy span "AEFKH_W_DM_1,5"
click at [489, 438] on div "kas kõrvarõngad AEFKH_W_DM_1,5 on kruviga? 17:56" at bounding box center [756, 427] width 888 height 79
click at [435, 436] on span "kas kõrvarõngad AEFKH_W_DM_1,5 on kruviga?" at bounding box center [393, 426] width 140 height 25
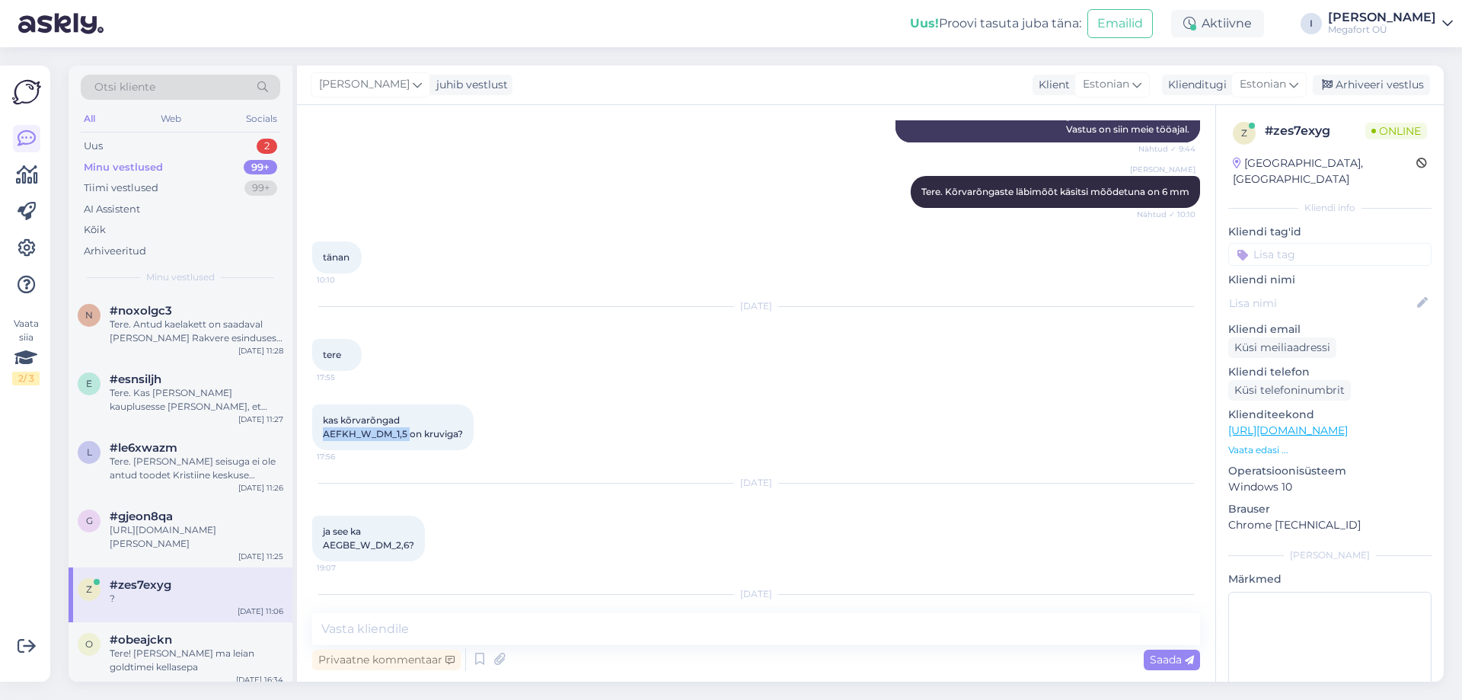
drag, startPoint x: 324, startPoint y: 434, endPoint x: 411, endPoint y: 433, distance: 86.8
click at [411, 433] on span "kas kõrvarõngad AEFKH_W_DM_1,5 on kruviga?" at bounding box center [393, 426] width 140 height 25
copy span "AEFKH_W_DM_1,5"
click at [411, 635] on textarea at bounding box center [756, 629] width 888 height 32
type textarea "T"
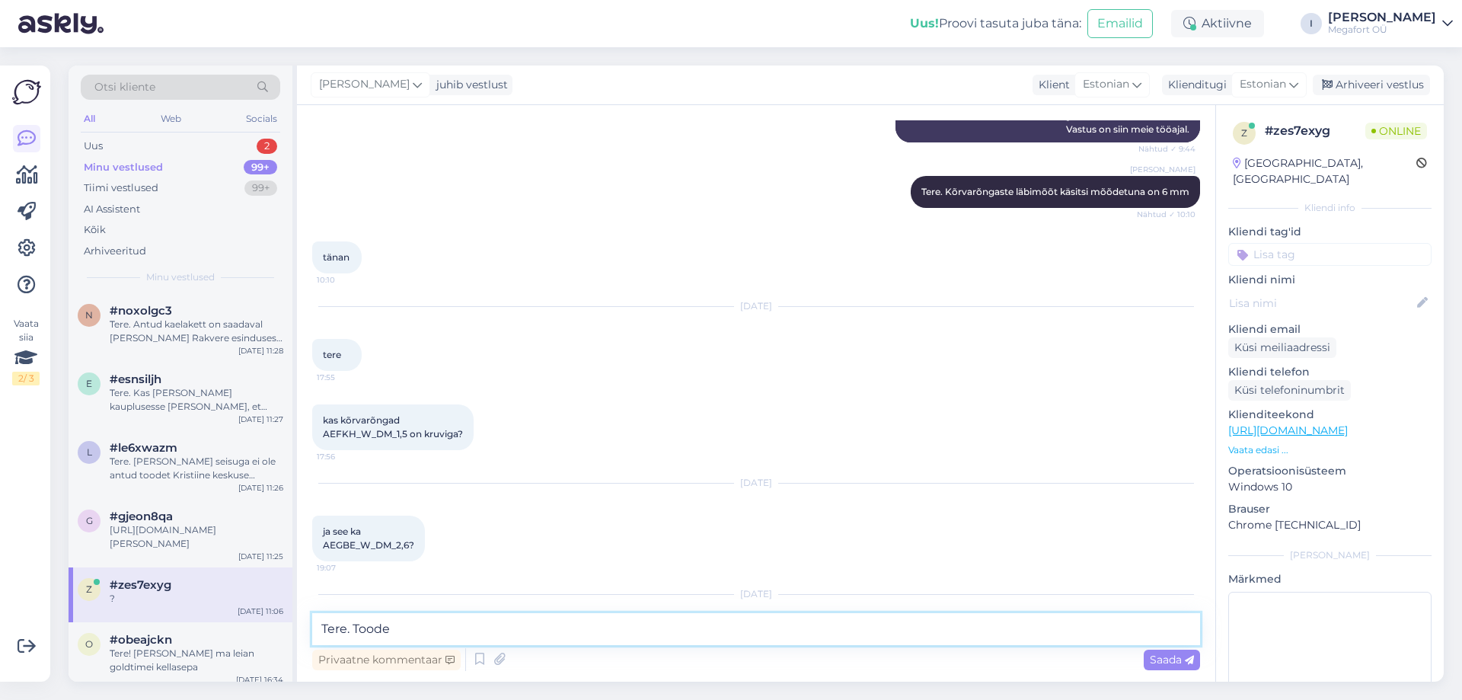
paste textarea "AEFKH_W_DM_1,5"
type textarea "Tere. Toode AEFKH_W_DM_1,5 ei ole kruviga"
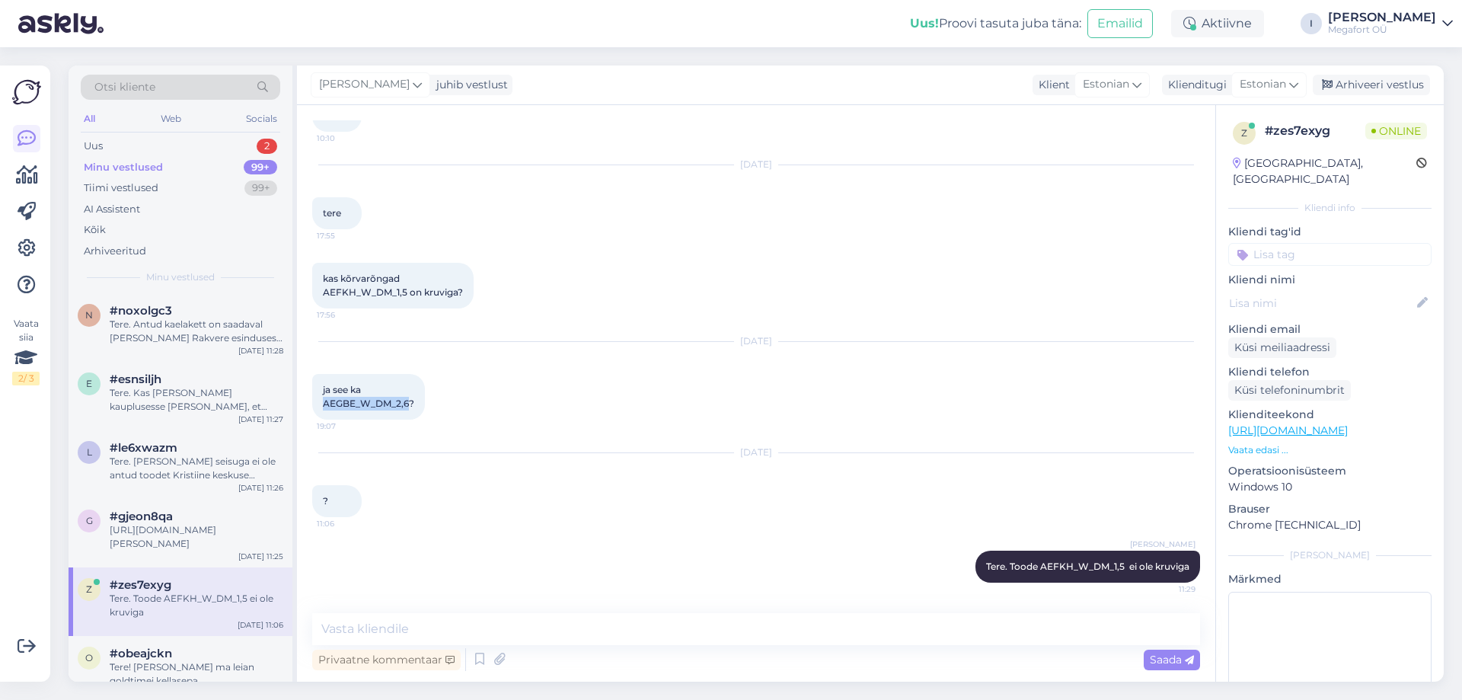
drag, startPoint x: 324, startPoint y: 401, endPoint x: 409, endPoint y: 404, distance: 85.4
click at [409, 404] on span "ja see ka AEGBE_W_DM_2,6?" at bounding box center [368, 396] width 91 height 25
copy span "AEGBE_W_DM_2,6"
click at [382, 625] on textarea at bounding box center [756, 629] width 888 height 32
paste textarea "AEGBE_W_DM_2,6"
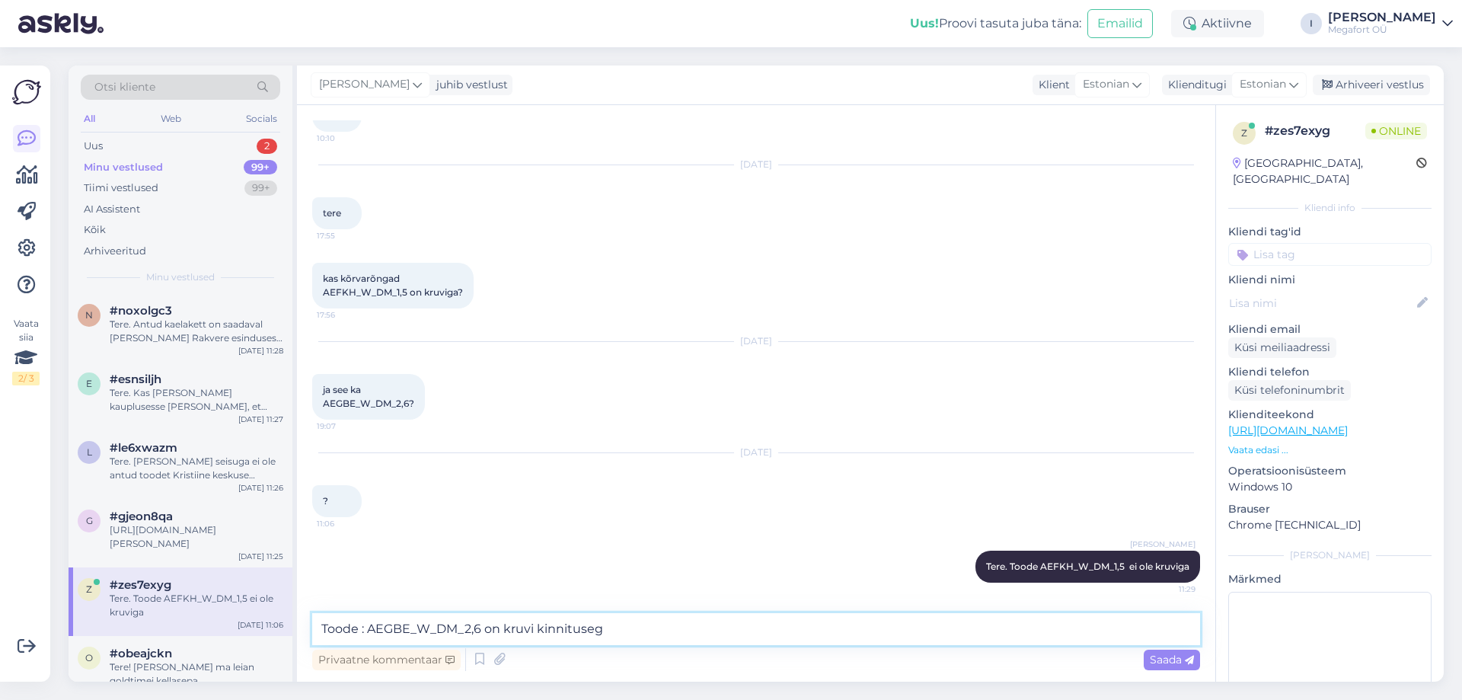
type textarea "Toode : AEGBE_W_DM_2,6 on kruvi kinnitusega"
